Goal: Information Seeking & Learning: Learn about a topic

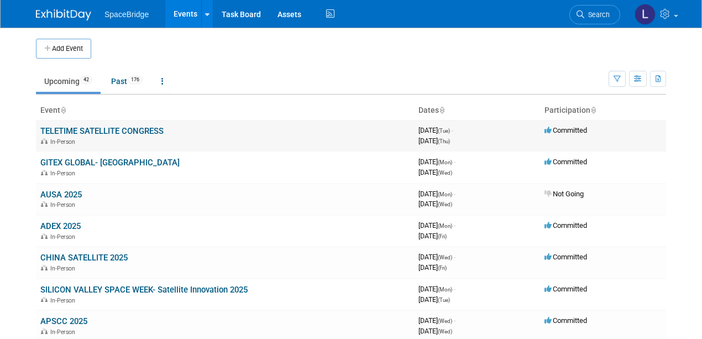
click at [75, 127] on link "TELETIME SATELLITE CONGRESS" at bounding box center [101, 131] width 123 height 10
click at [119, 81] on link "Past 176" at bounding box center [127, 81] width 48 height 21
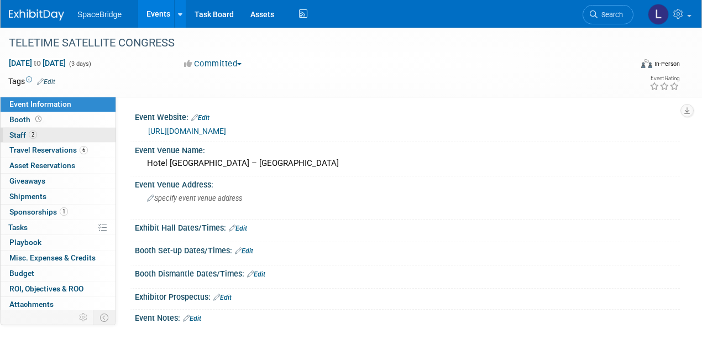
click at [18, 133] on span "Staff 2" at bounding box center [23, 134] width 28 height 9
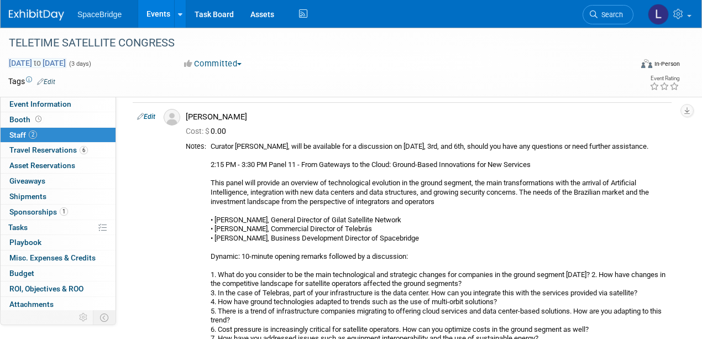
scroll to position [36, 0]
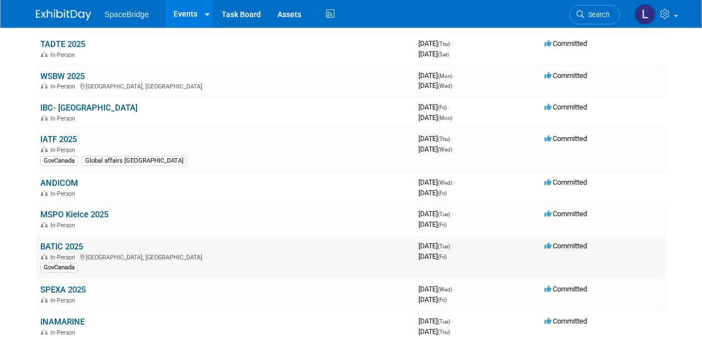
scroll to position [74, 0]
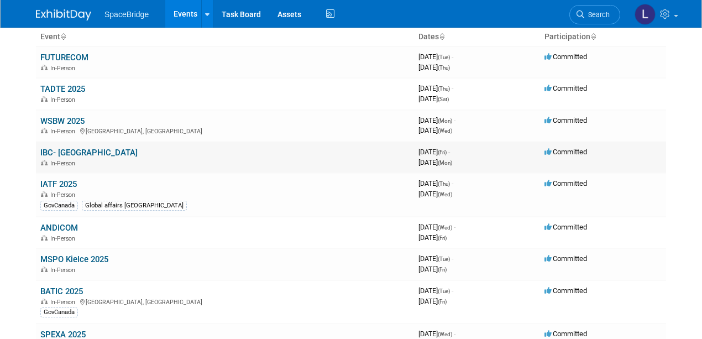
click at [68, 151] on link "IBC- [GEOGRAPHIC_DATA]" at bounding box center [88, 153] width 97 height 10
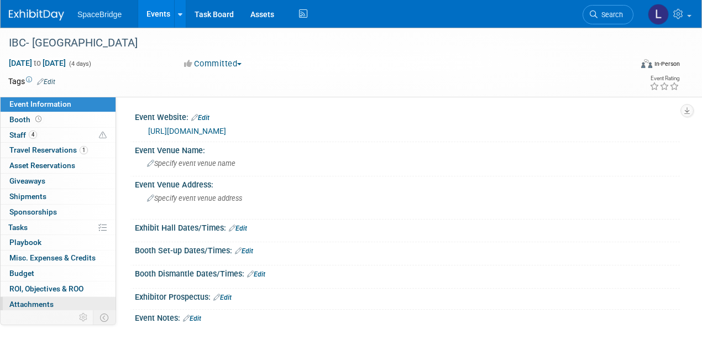
click at [36, 301] on span "Attachments 0" at bounding box center [31, 304] width 44 height 9
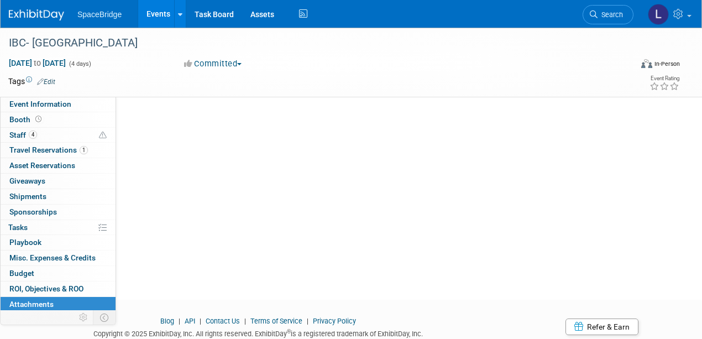
scroll to position [74, 0]
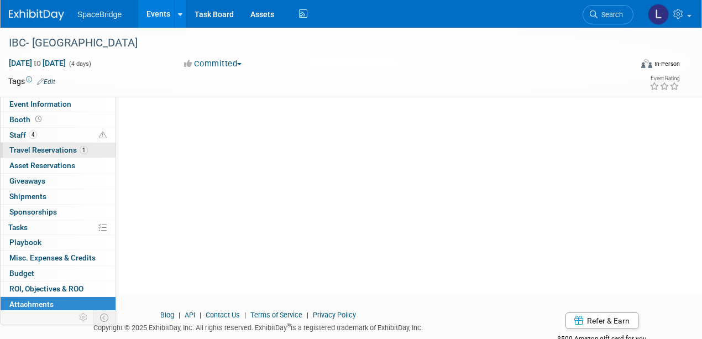
click at [63, 147] on span "Travel Reservations 1" at bounding box center [48, 149] width 78 height 9
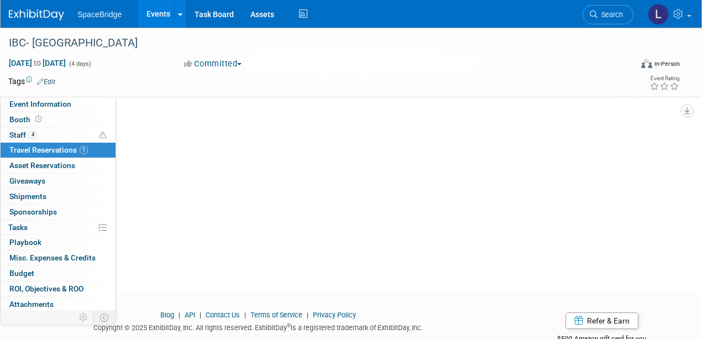
scroll to position [0, 0]
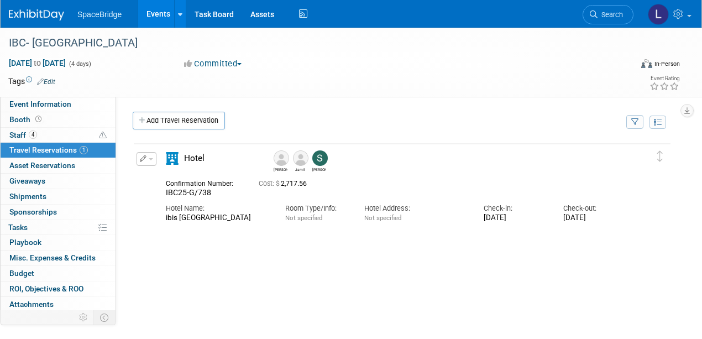
click at [177, 193] on span "IBC25-G/738" at bounding box center [188, 192] width 45 height 9
click at [284, 185] on span "Cost: $ 2,717.56" at bounding box center [285, 184] width 53 height 8
click at [295, 209] on div "Room Type/Info:" at bounding box center [316, 208] width 63 height 10
click at [174, 192] on span "IBC25-G/738" at bounding box center [188, 192] width 45 height 9
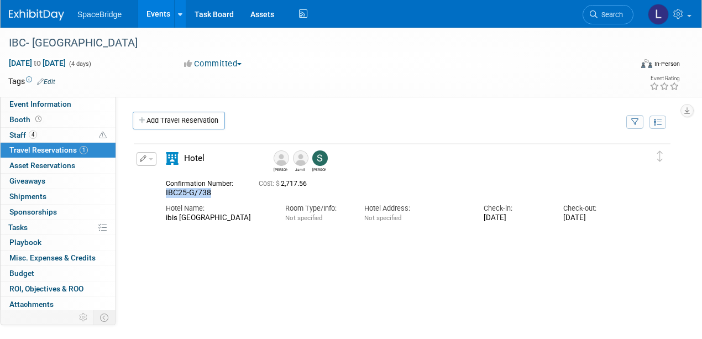
drag, startPoint x: 212, startPoint y: 191, endPoint x: 166, endPoint y: 195, distance: 46.0
click at [166, 195] on div "IBC25-G/738" at bounding box center [204, 193] width 76 height 10
copy span "IBC25-G/738"
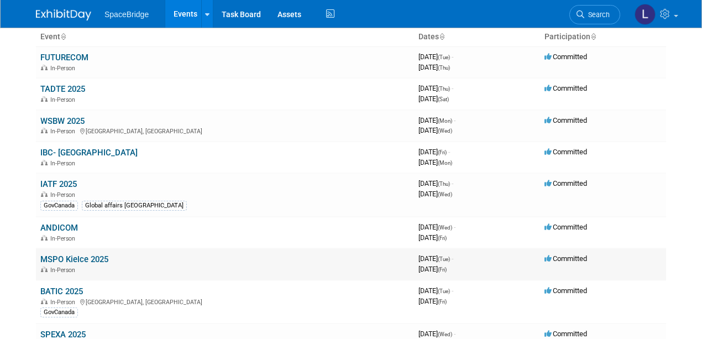
click at [74, 256] on link "MSPO Kielce 2025" at bounding box center [74, 259] width 68 height 10
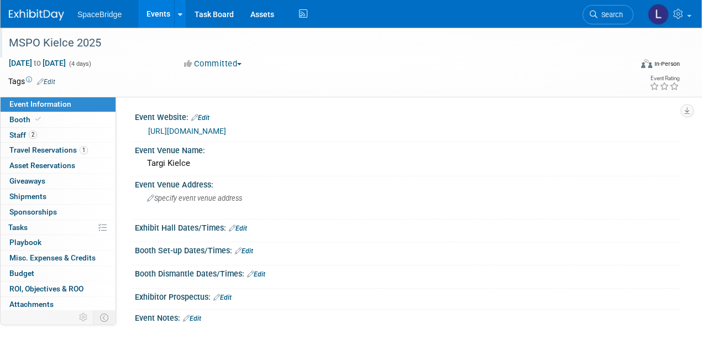
drag, startPoint x: 101, startPoint y: 44, endPoint x: 9, endPoint y: 40, distance: 91.3
click at [9, 40] on div "MSPO Kielce 2025" at bounding box center [313, 43] width 617 height 20
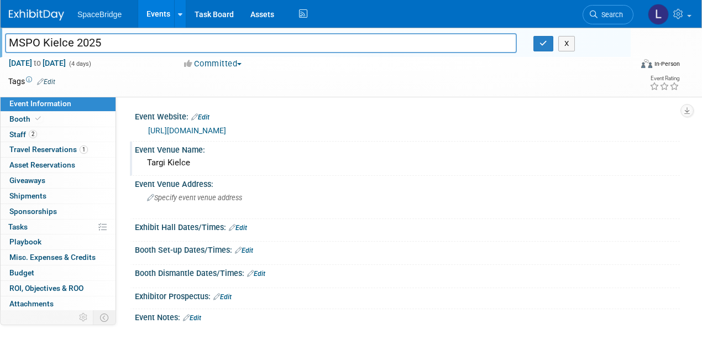
click at [271, 149] on div "Event Venue Name:" at bounding box center [407, 148] width 545 height 14
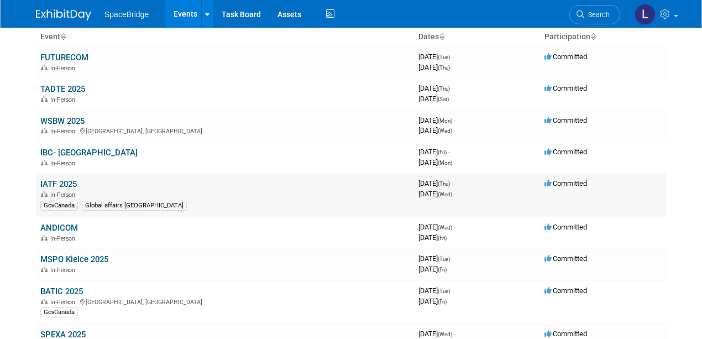
scroll to position [36, 0]
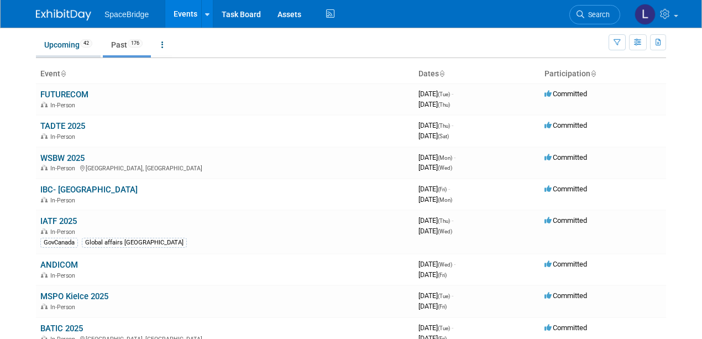
click at [60, 43] on link "Upcoming 42" at bounding box center [68, 44] width 65 height 21
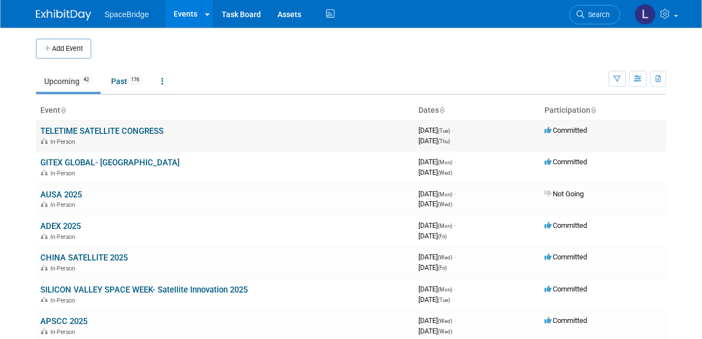
click at [83, 129] on link "TELETIME SATELLITE CONGRESS" at bounding box center [101, 131] width 123 height 10
click at [119, 80] on link "Past 176" at bounding box center [127, 81] width 48 height 21
